Goal: Navigation & Orientation: Find specific page/section

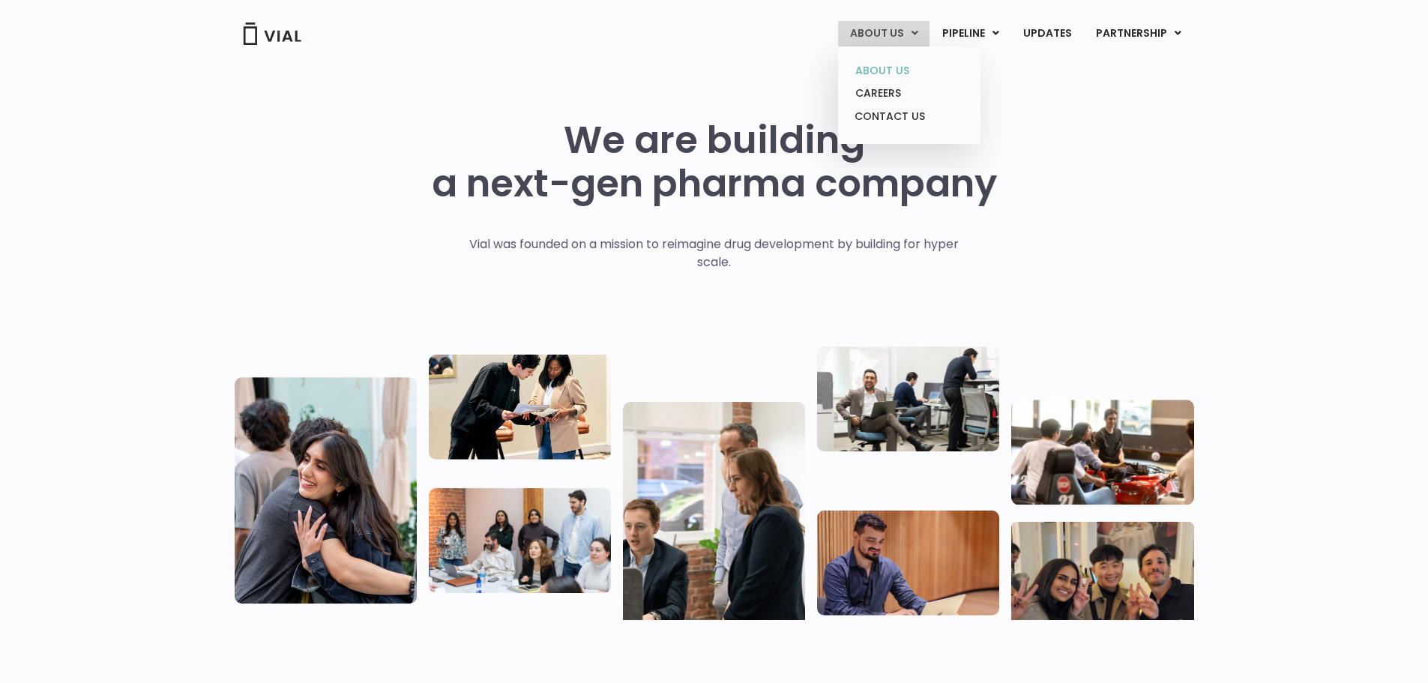
click at [881, 73] on link "ABOUT US" at bounding box center [908, 70] width 131 height 23
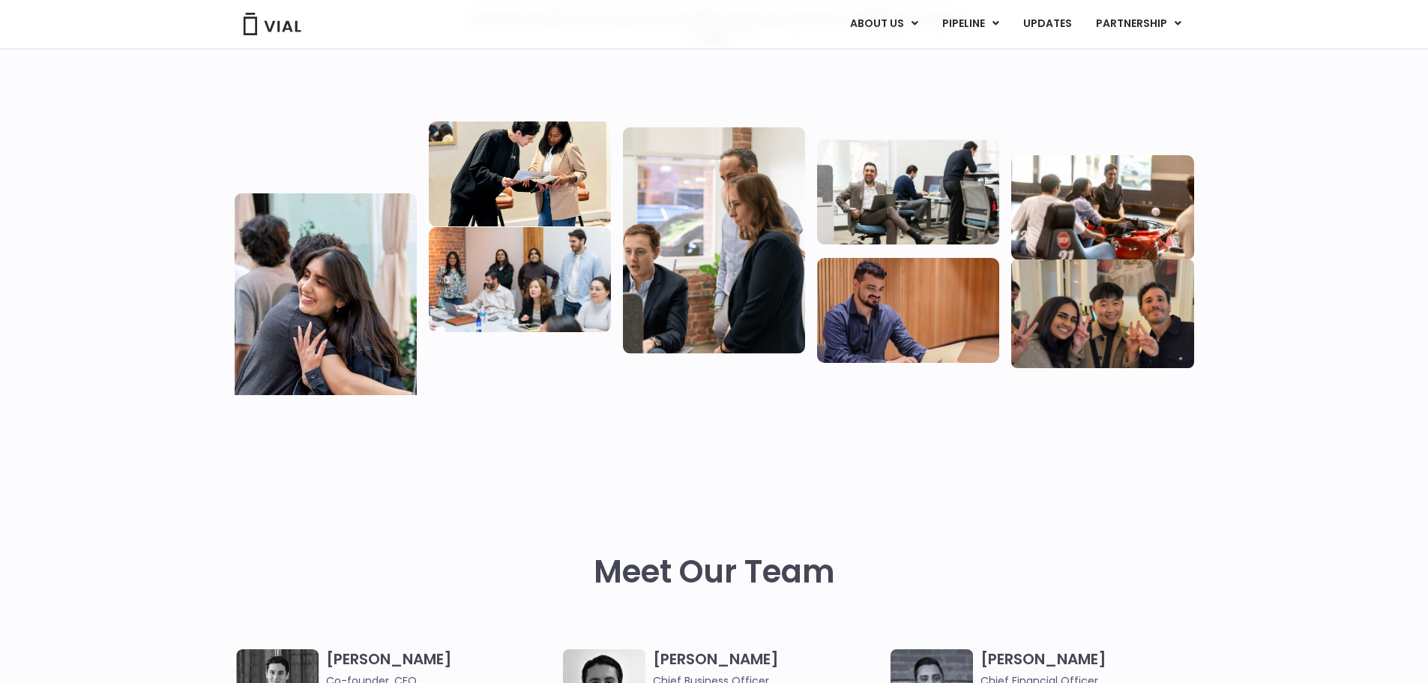
scroll to position [450, 0]
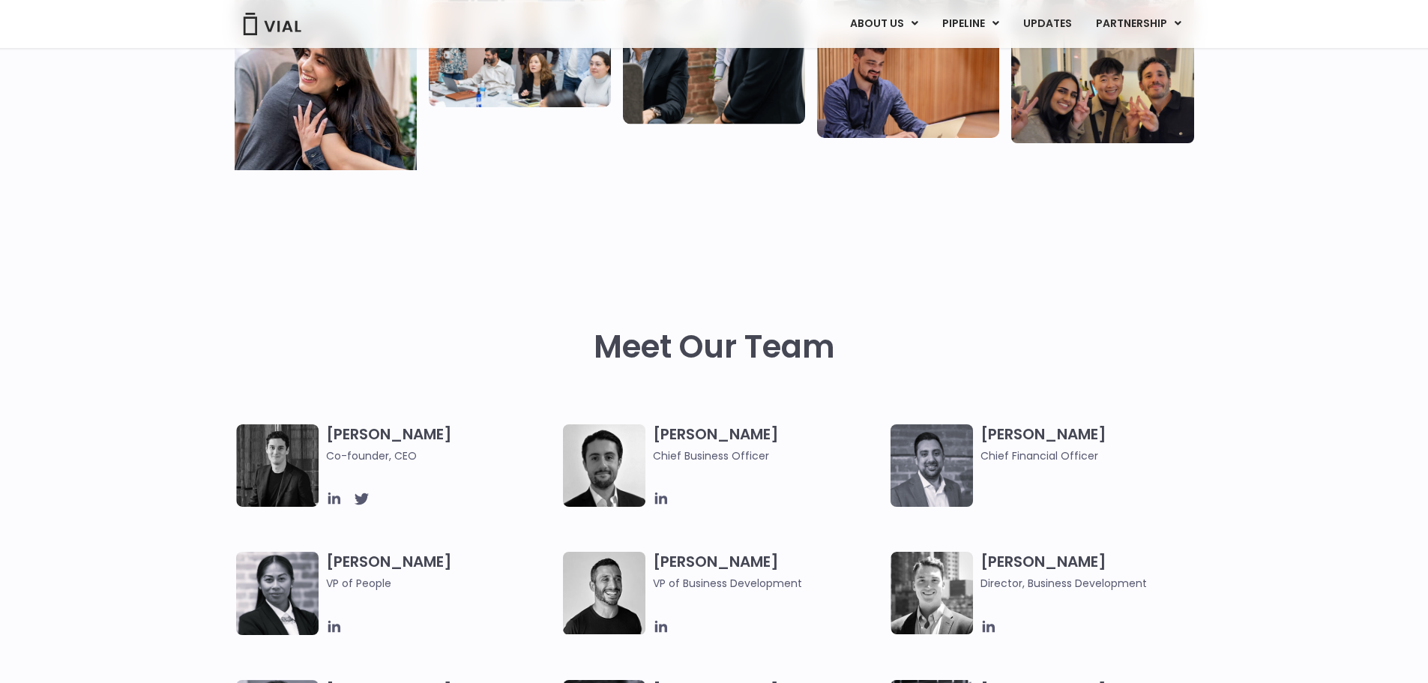
click at [566, 155] on div at bounding box center [520, 34] width 182 height 274
click at [998, 226] on div "Meet Our Team" at bounding box center [715, 319] width 960 height 212
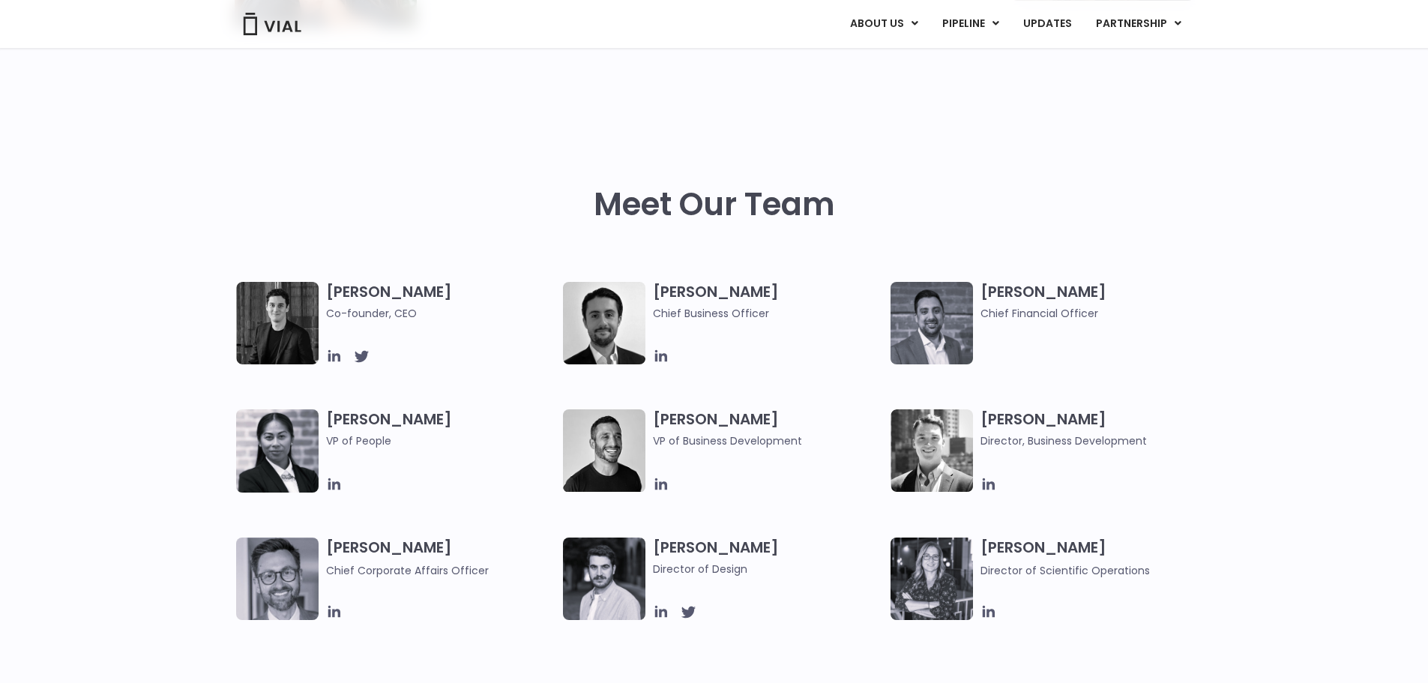
scroll to position [675, 0]
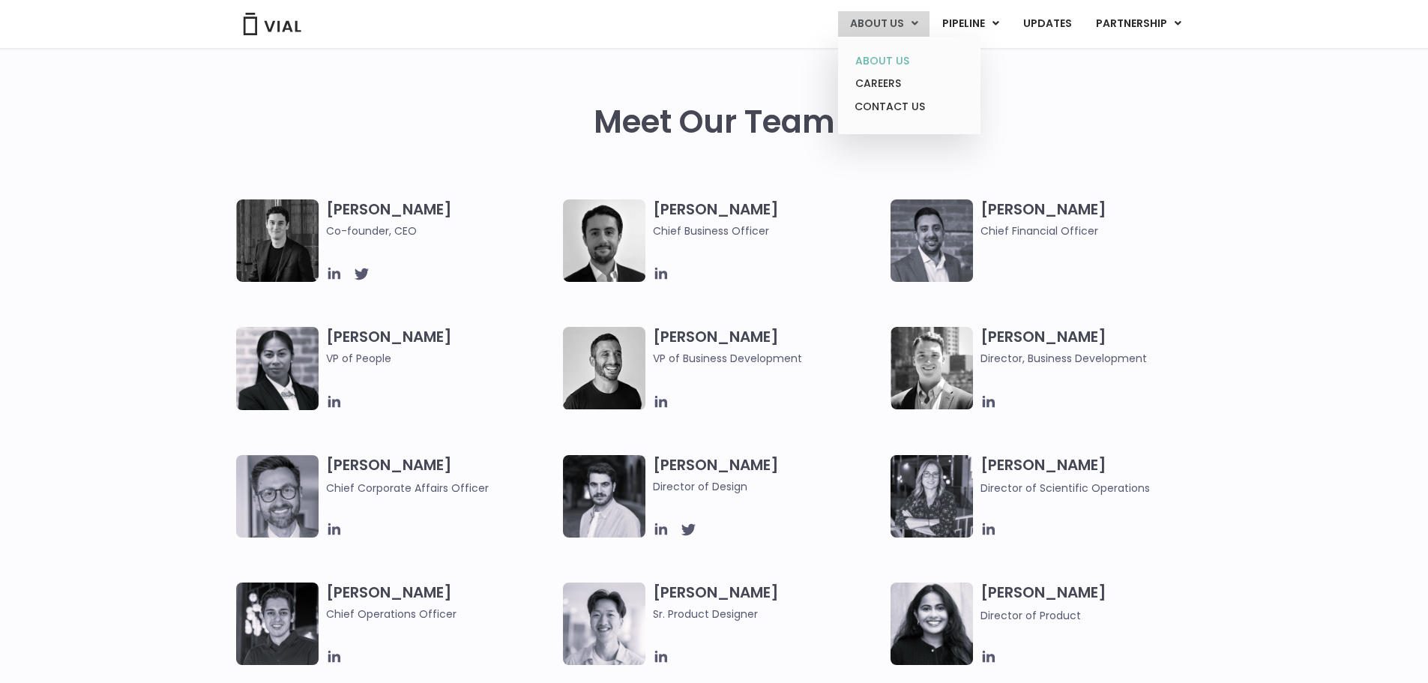
click at [888, 63] on link "ABOUT US" at bounding box center [908, 60] width 131 height 23
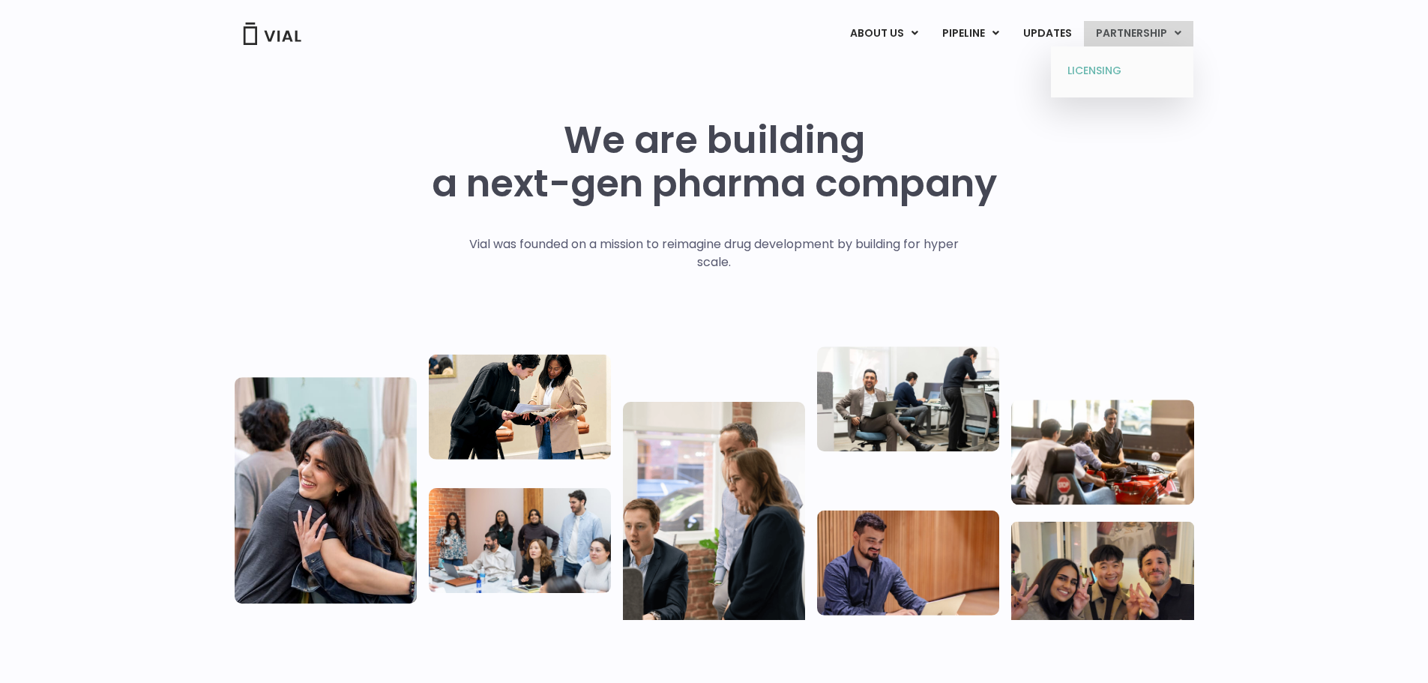
click at [1102, 63] on link "LICENSING" at bounding box center [1121, 71] width 131 height 24
